Goal: Find specific page/section: Find specific page/section

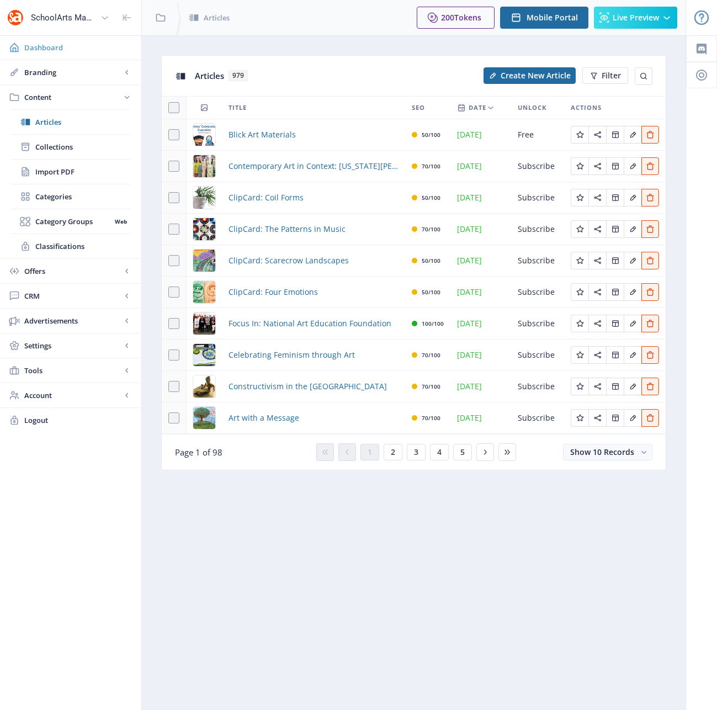
click at [31, 46] on span "Dashboard" at bounding box center [78, 47] width 108 height 11
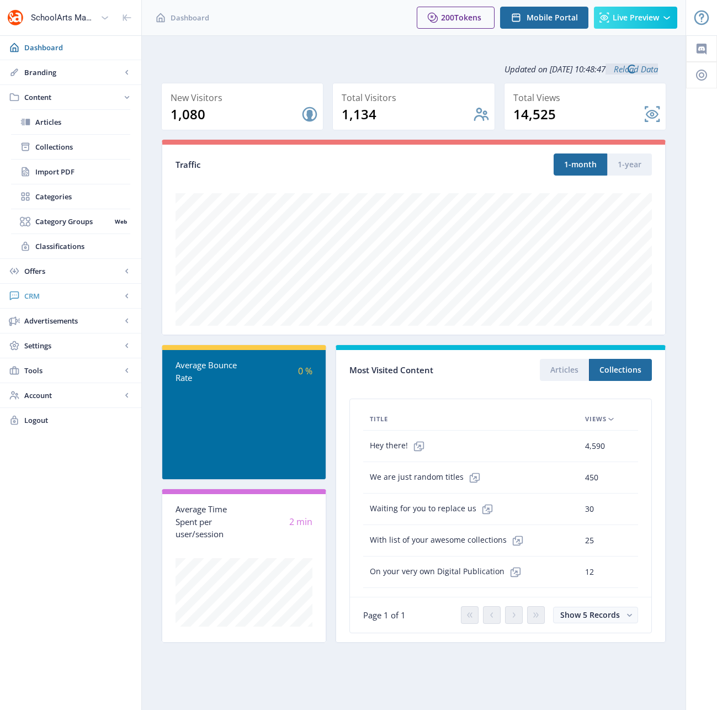
click at [41, 295] on span "CRM" at bounding box center [72, 296] width 97 height 11
click at [62, 169] on span "Readers" at bounding box center [82, 171] width 95 height 11
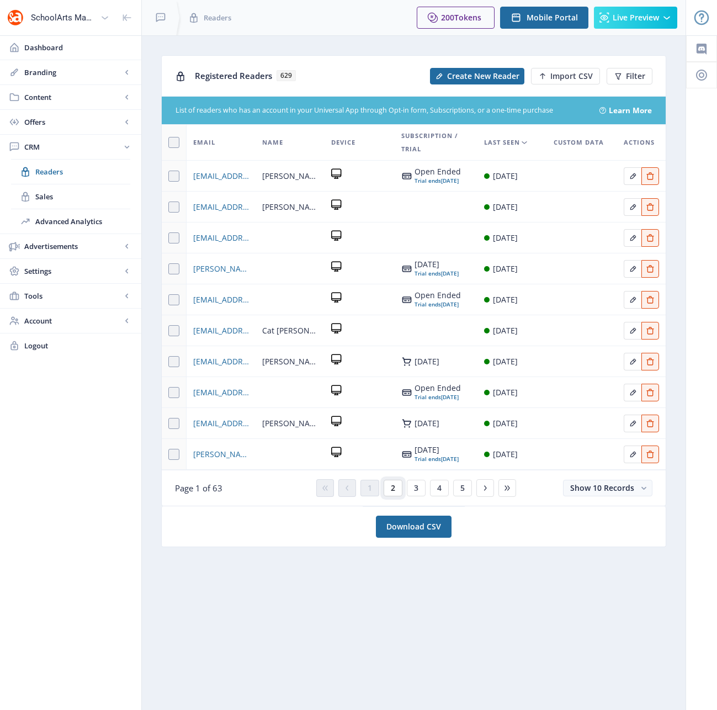
click at [398, 497] on button "2" at bounding box center [393, 488] width 19 height 17
